Goal: Transaction & Acquisition: Book appointment/travel/reservation

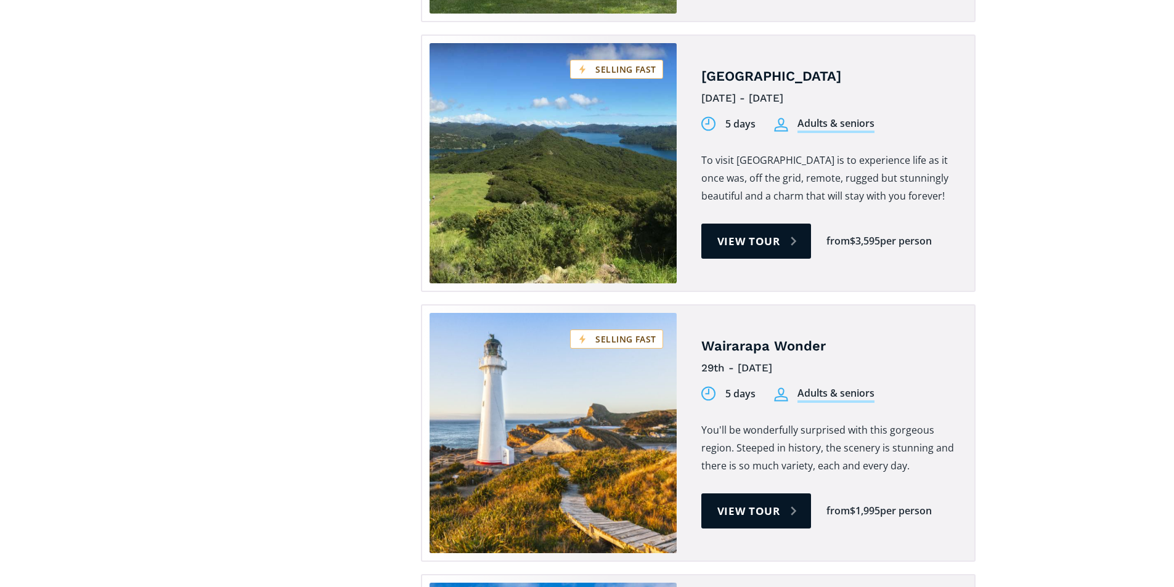
scroll to position [1418, 0]
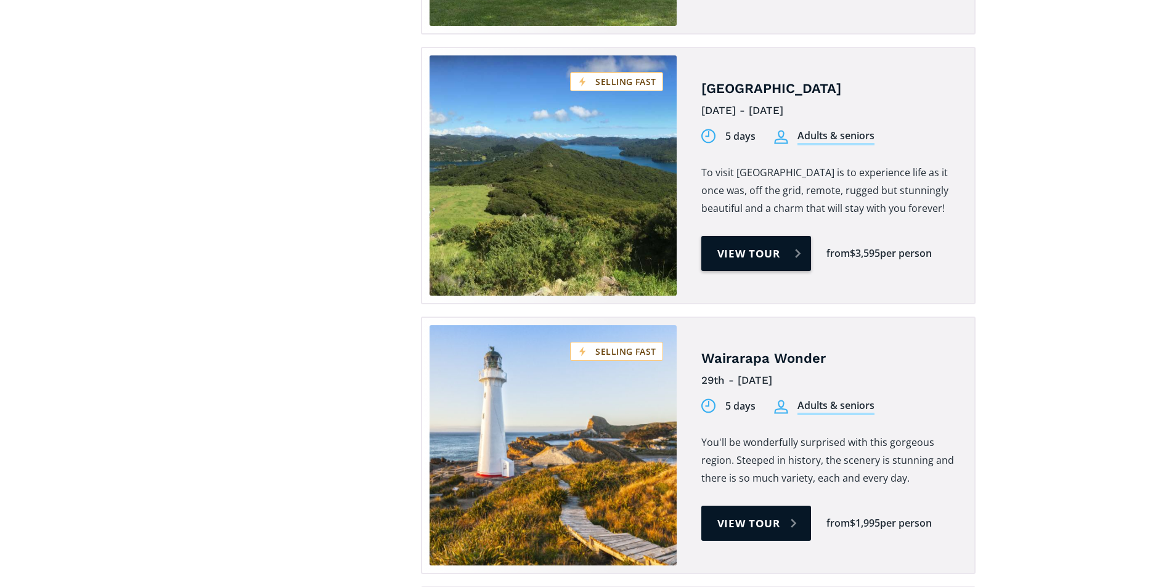
click at [770, 236] on link "View tour" at bounding box center [756, 253] width 110 height 35
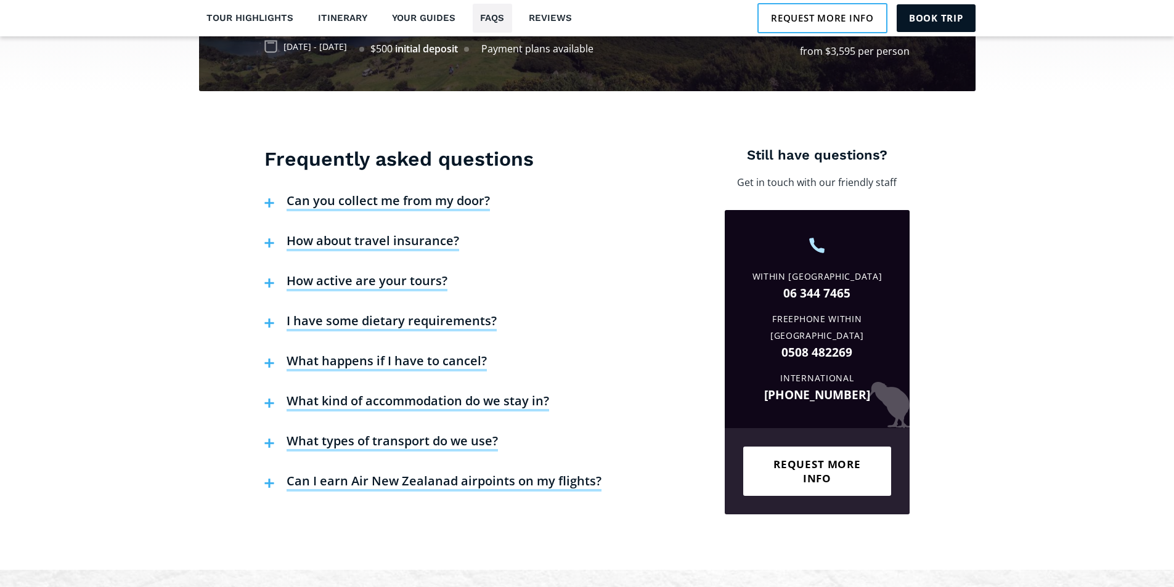
scroll to position [2835, 0]
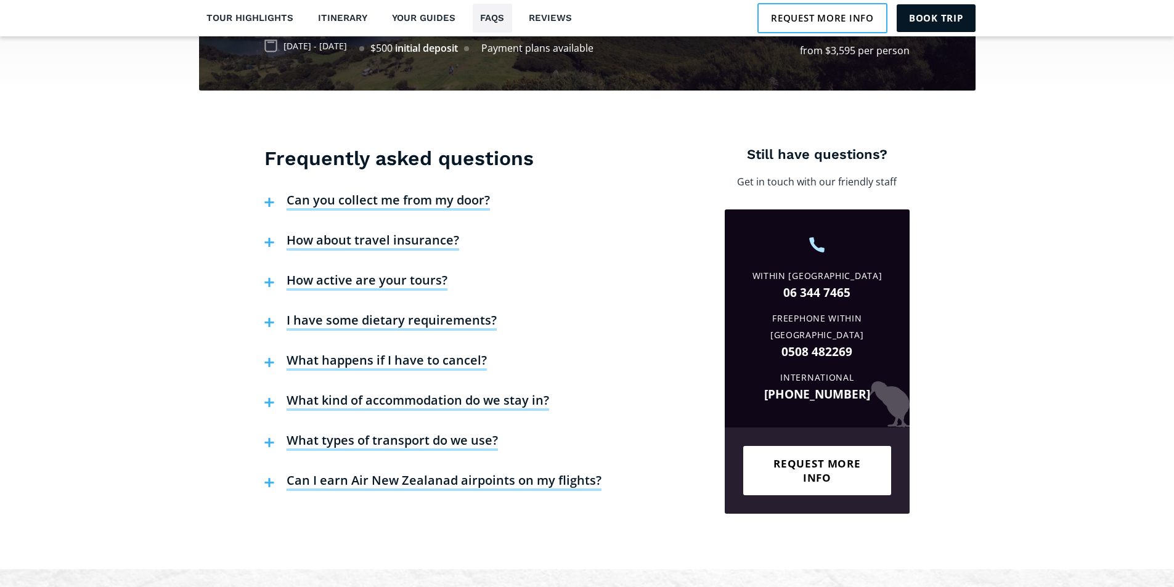
click at [398, 353] on h4 "What happens if I have to cancel?" at bounding box center [387, 362] width 200 height 18
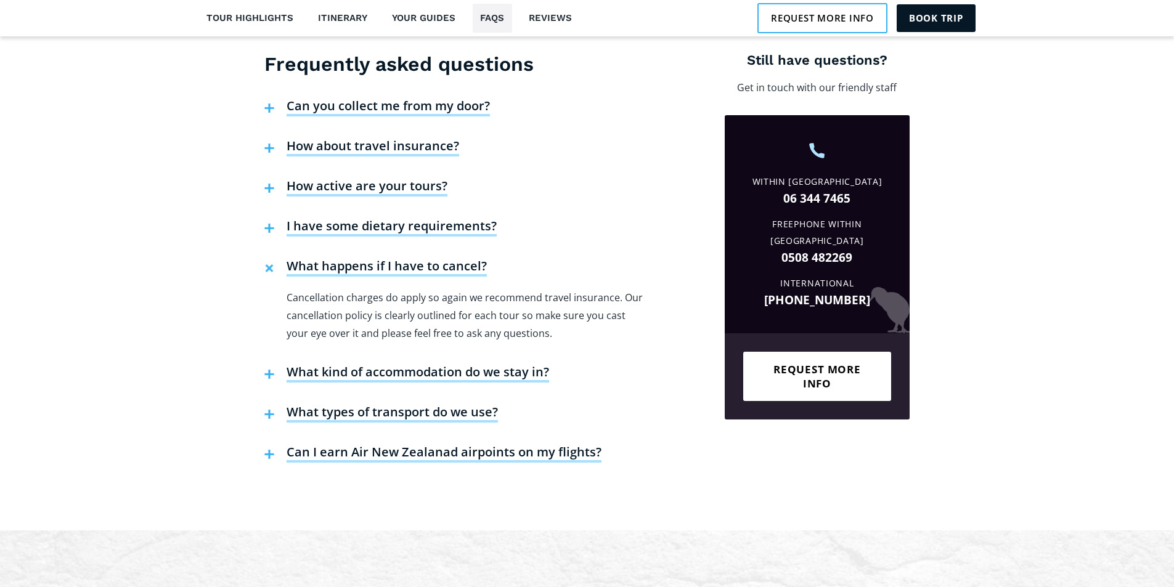
scroll to position [2958, 0]
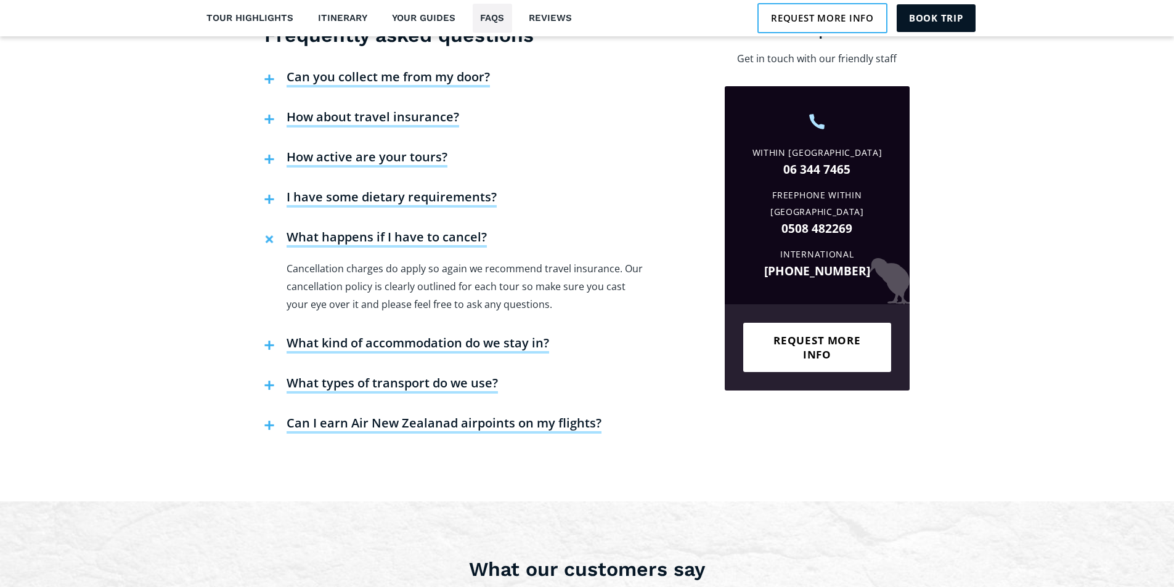
click at [441, 335] on h4 "What kind of accommodation do we stay in?" at bounding box center [418, 344] width 263 height 18
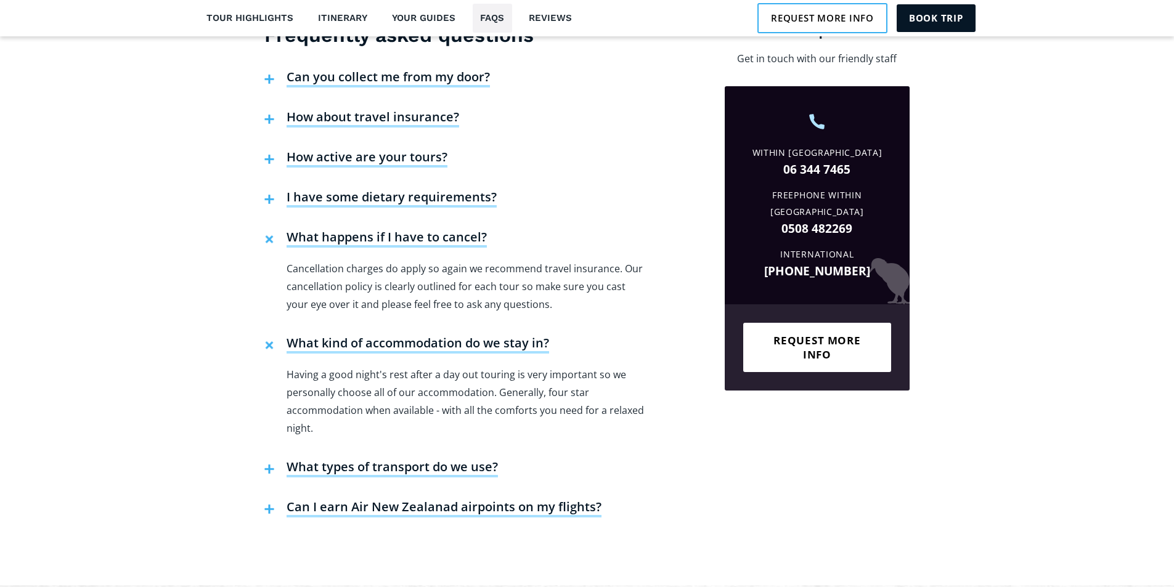
click at [424, 499] on h4 "Can I earn Air New Zealanad airpoints on my flights?" at bounding box center [444, 508] width 315 height 18
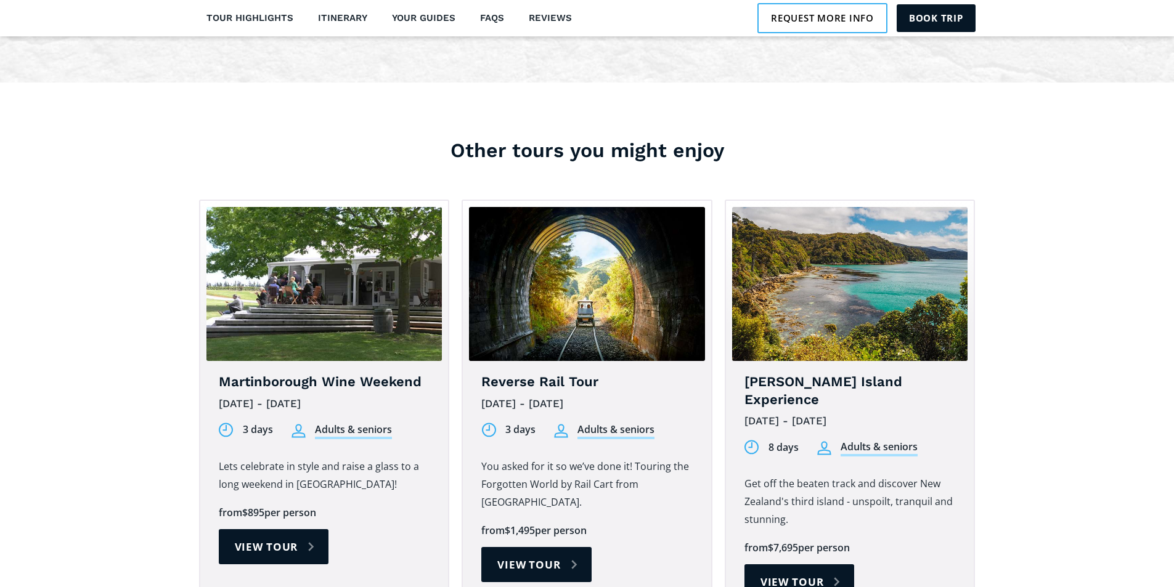
scroll to position [4068, 0]
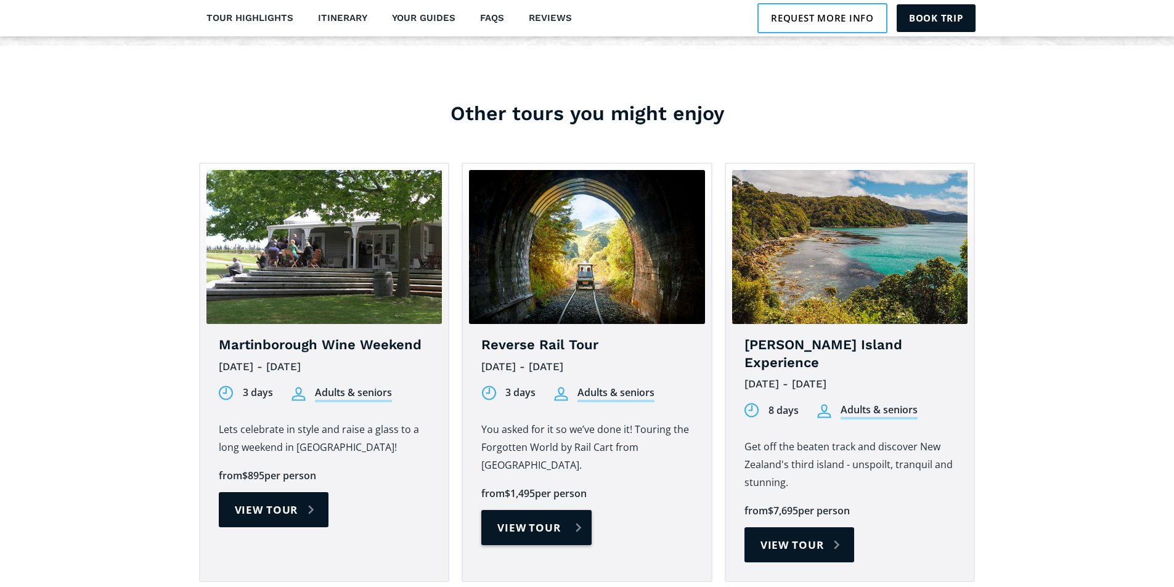
click at [517, 512] on link "View tour" at bounding box center [536, 527] width 110 height 35
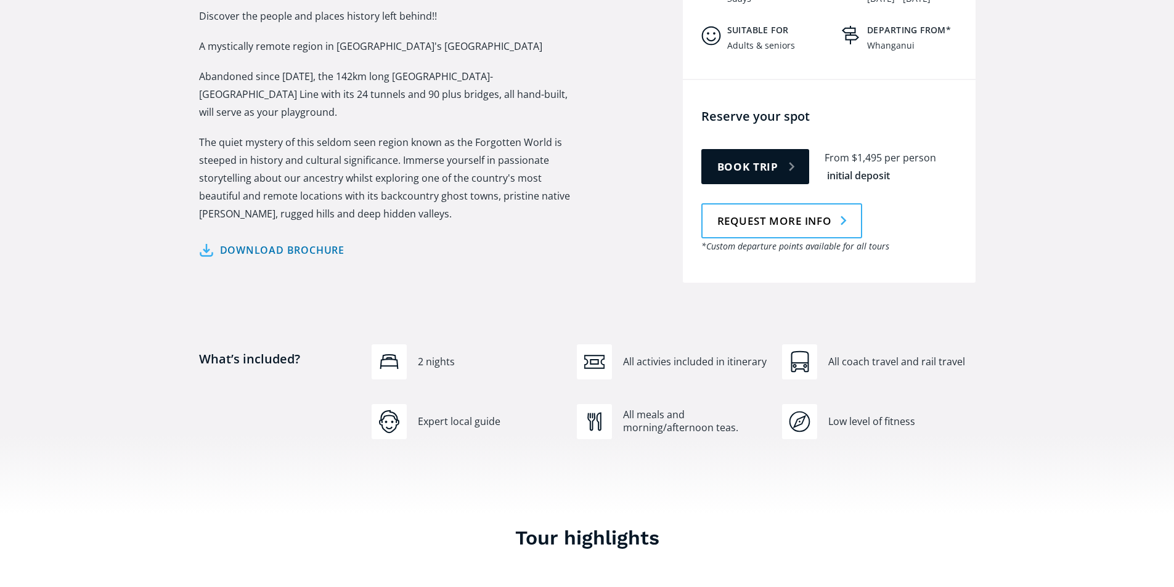
scroll to position [616, 0]
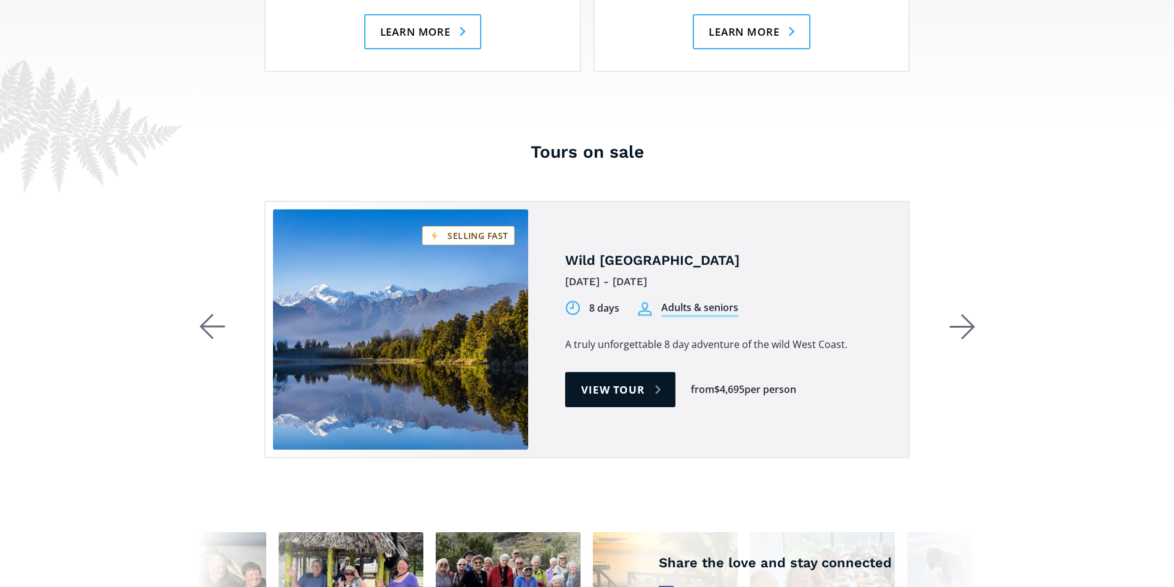
scroll to position [2219, 0]
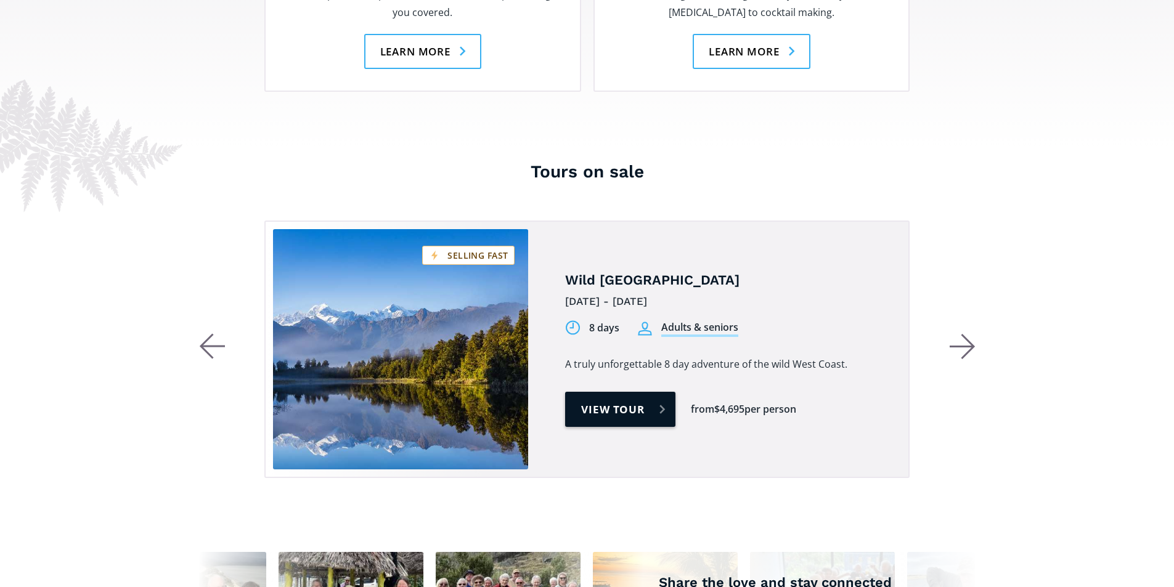
click at [622, 392] on link "View tour" at bounding box center [620, 409] width 110 height 35
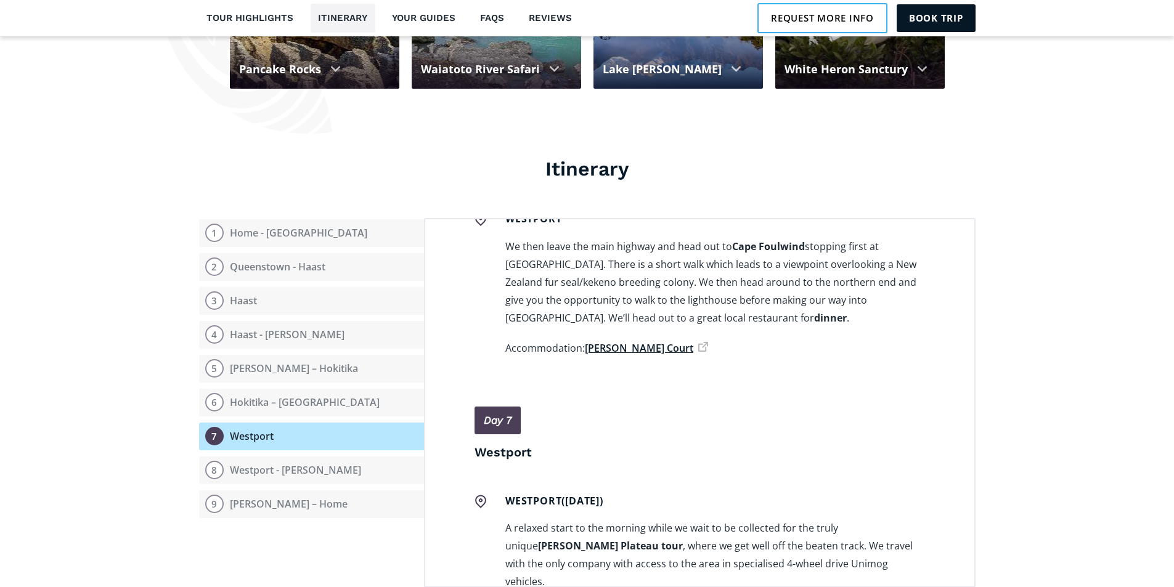
scroll to position [3328, 0]
